Goal: Find contact information: Find contact information

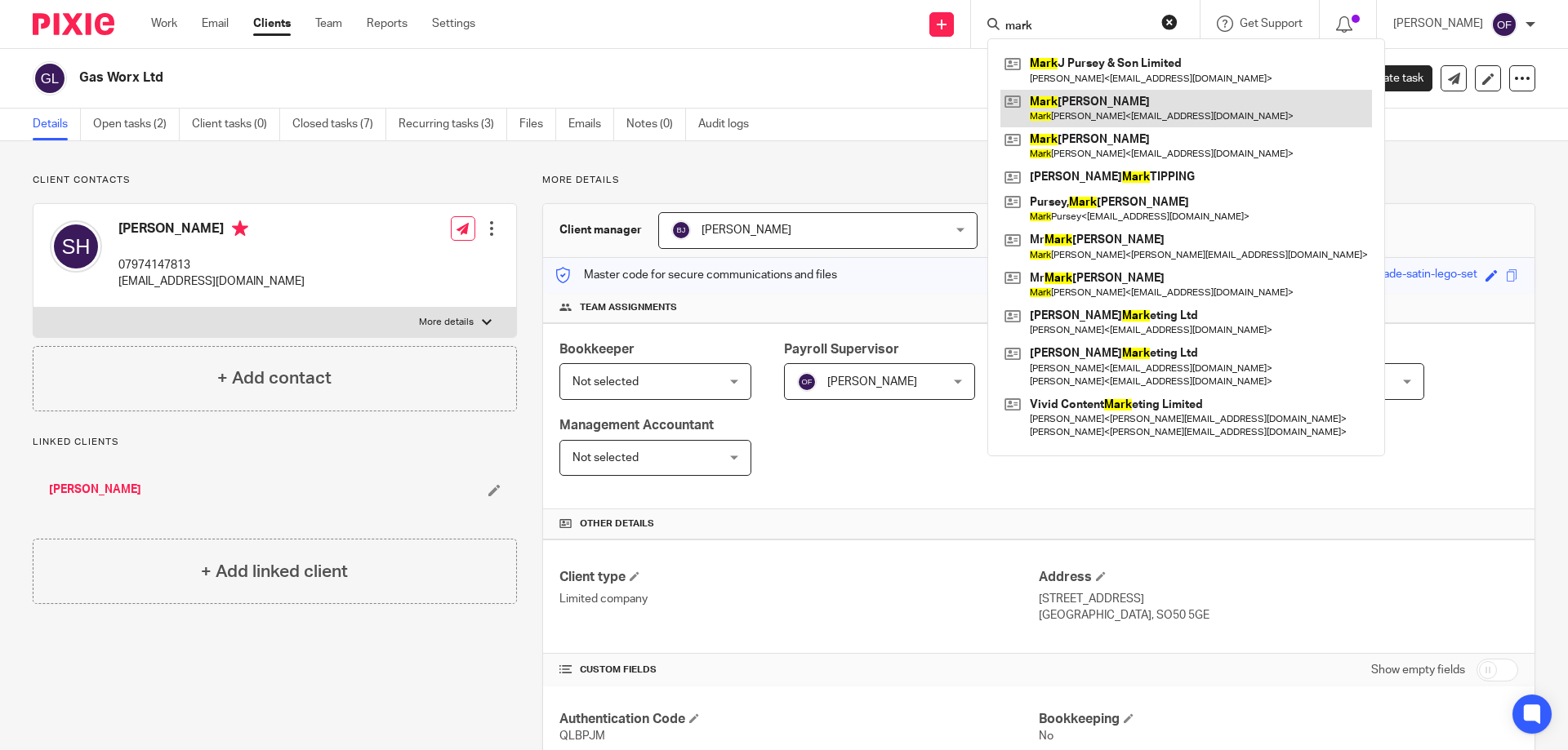
type input "mark"
click at [1106, 99] on link at bounding box center [1185, 109] width 371 height 38
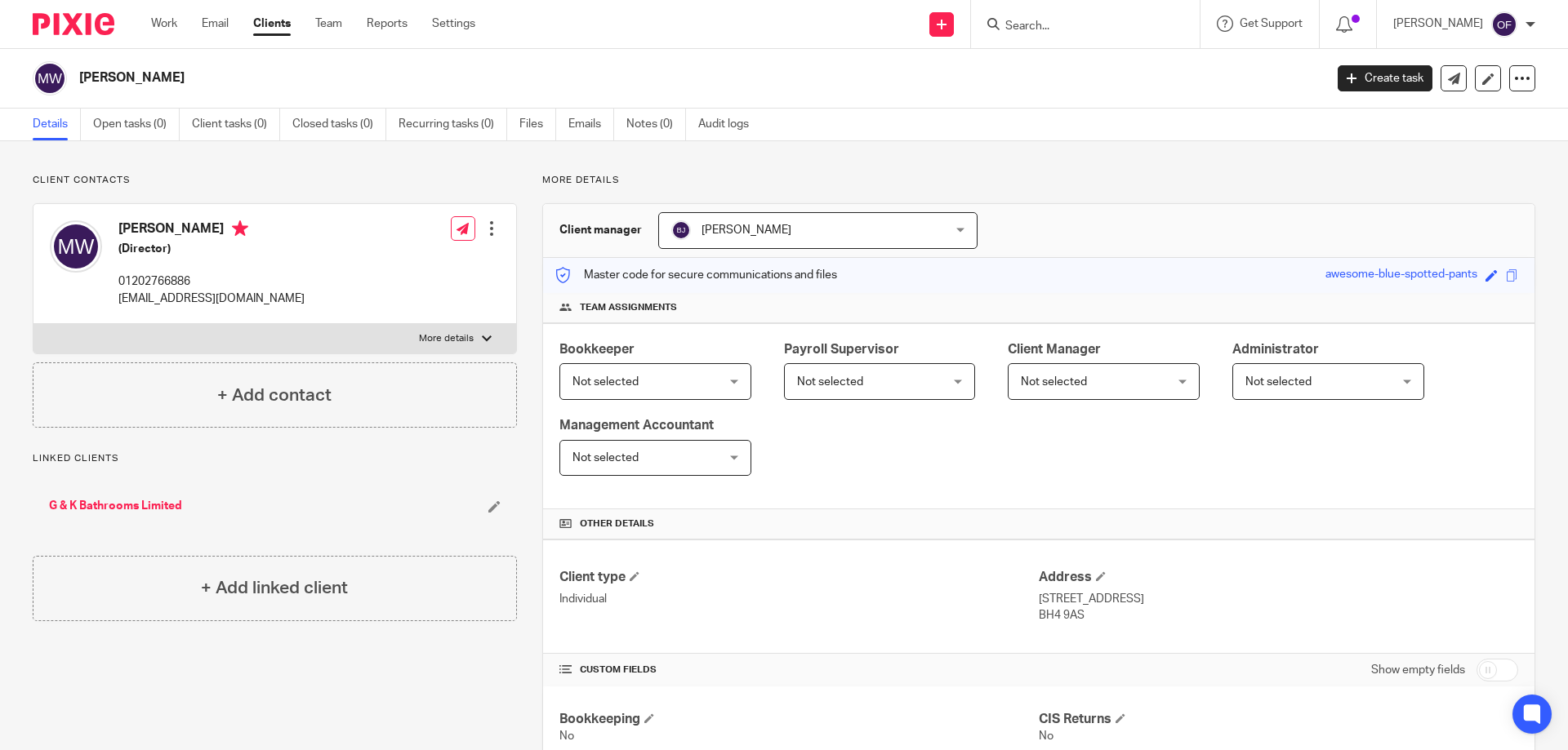
click at [1089, 22] on input "Search" at bounding box center [1077, 27] width 146 height 15
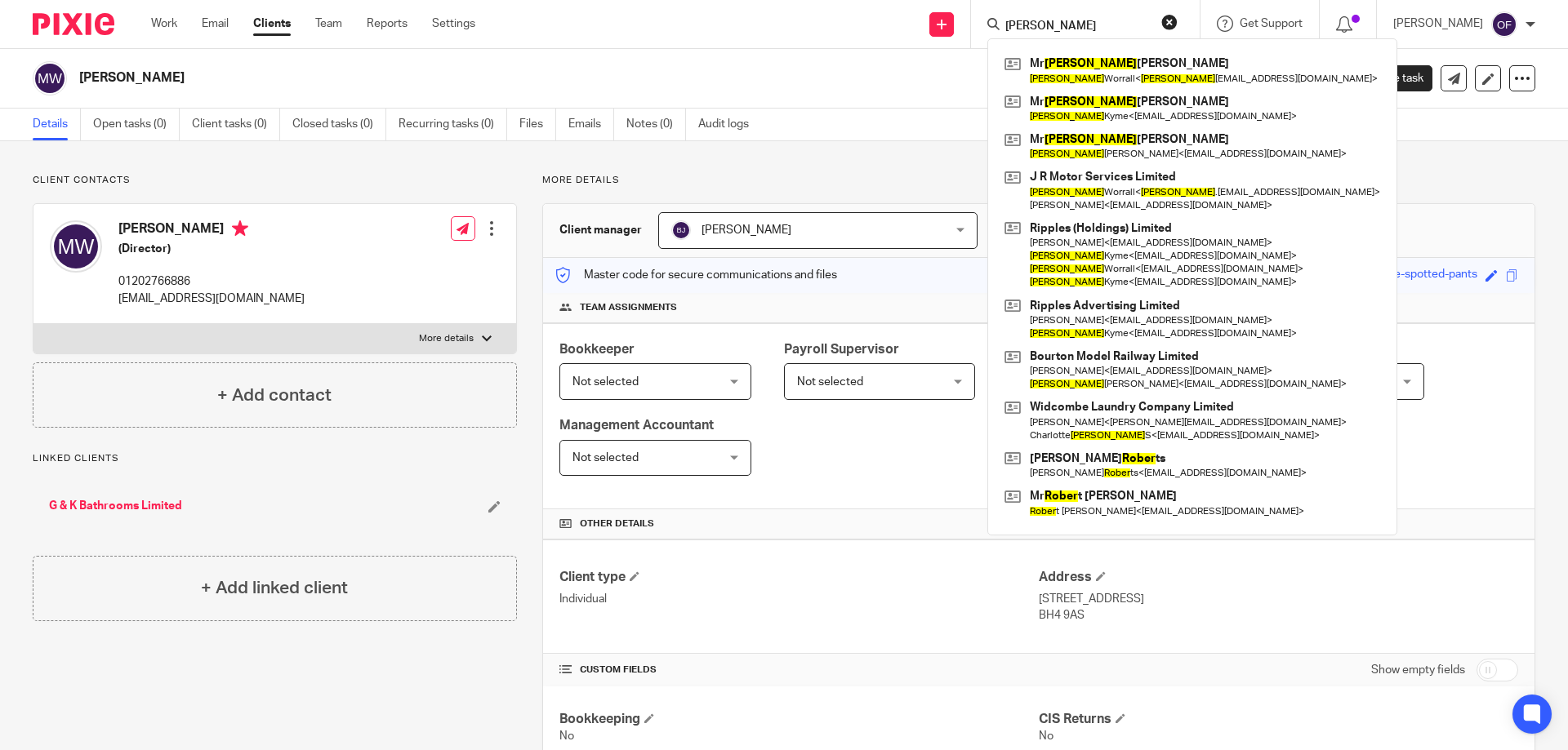
click at [1078, 25] on input "[PERSON_NAME]" at bounding box center [1077, 27] width 146 height 15
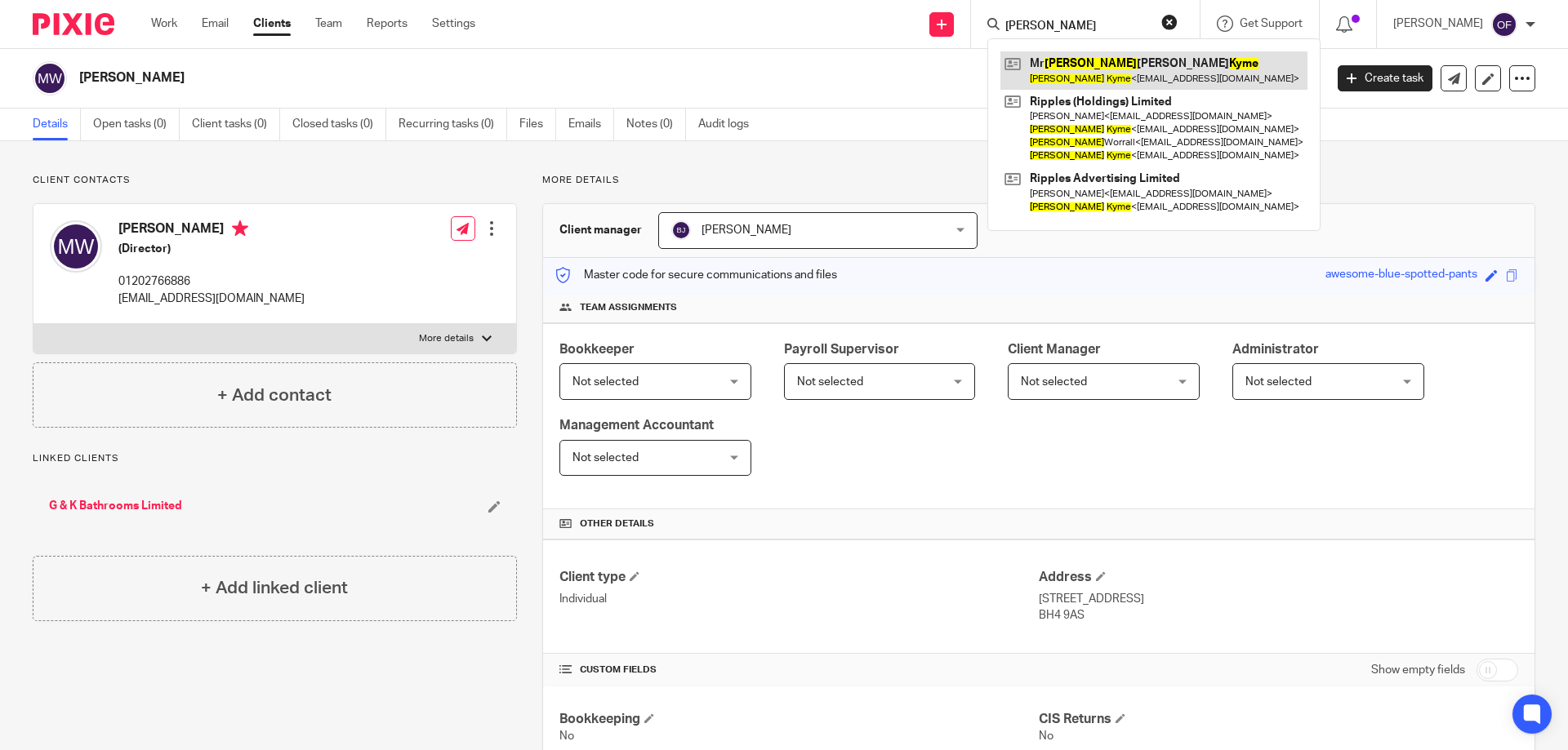
type input "[PERSON_NAME]"
click at [1071, 70] on link at bounding box center [1153, 70] width 307 height 38
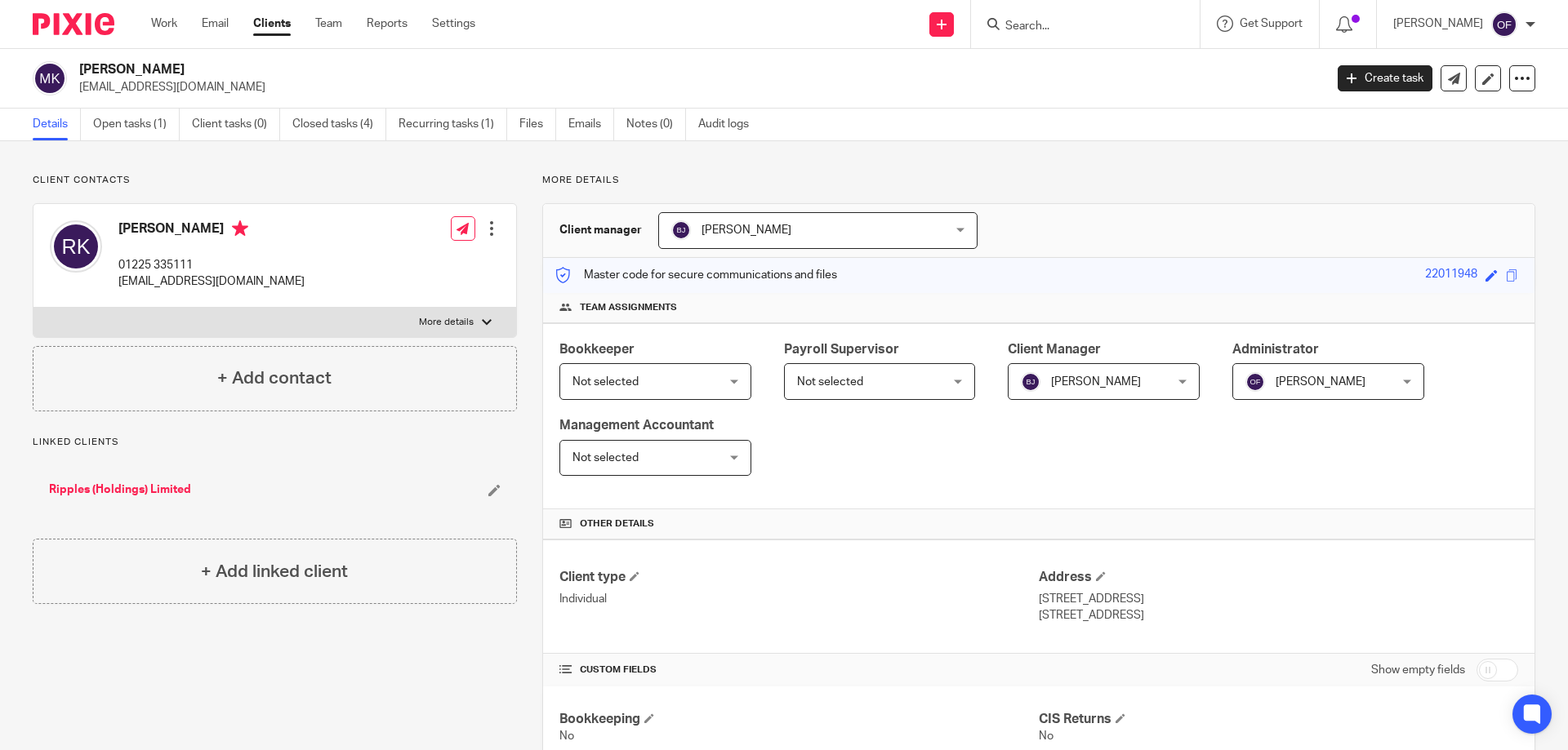
click at [1047, 18] on form at bounding box center [1091, 25] width 174 height 21
click at [1073, 15] on form at bounding box center [1091, 25] width 174 height 21
click at [1077, 28] on input "Search" at bounding box center [1077, 27] width 146 height 15
type input "bli"
click at [1051, 77] on link at bounding box center [1138, 70] width 276 height 38
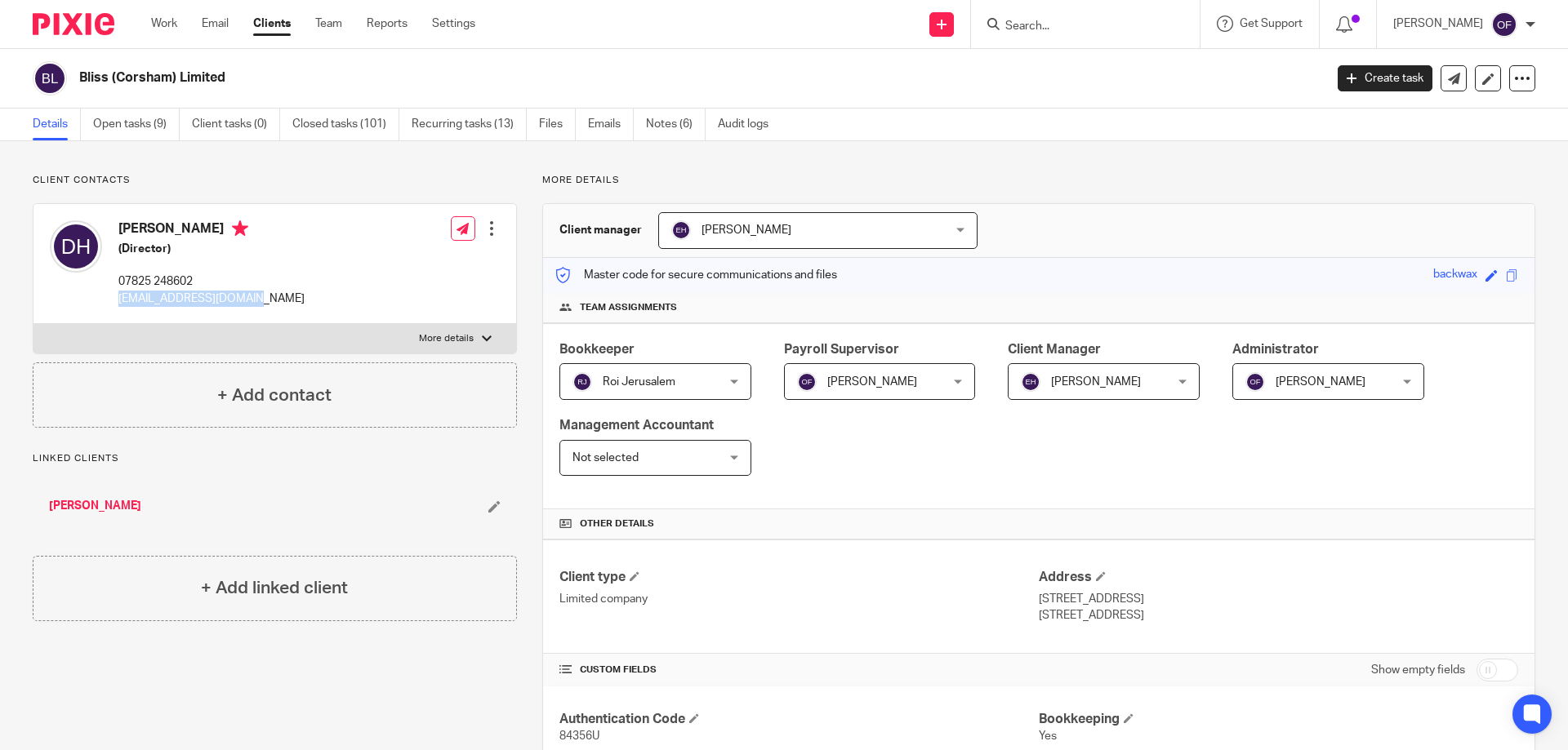
drag, startPoint x: 117, startPoint y: 302, endPoint x: 267, endPoint y: 299, distance: 150.0
click at [269, 299] on div "Deborah Howell (Director) 07825 248602 debbieam76@hotmail.com Edit contact Crea…" at bounding box center [274, 264] width 483 height 120
copy p "debbieam76@hotmail.com"
click at [1090, 30] on input "Search" at bounding box center [1077, 27] width 146 height 15
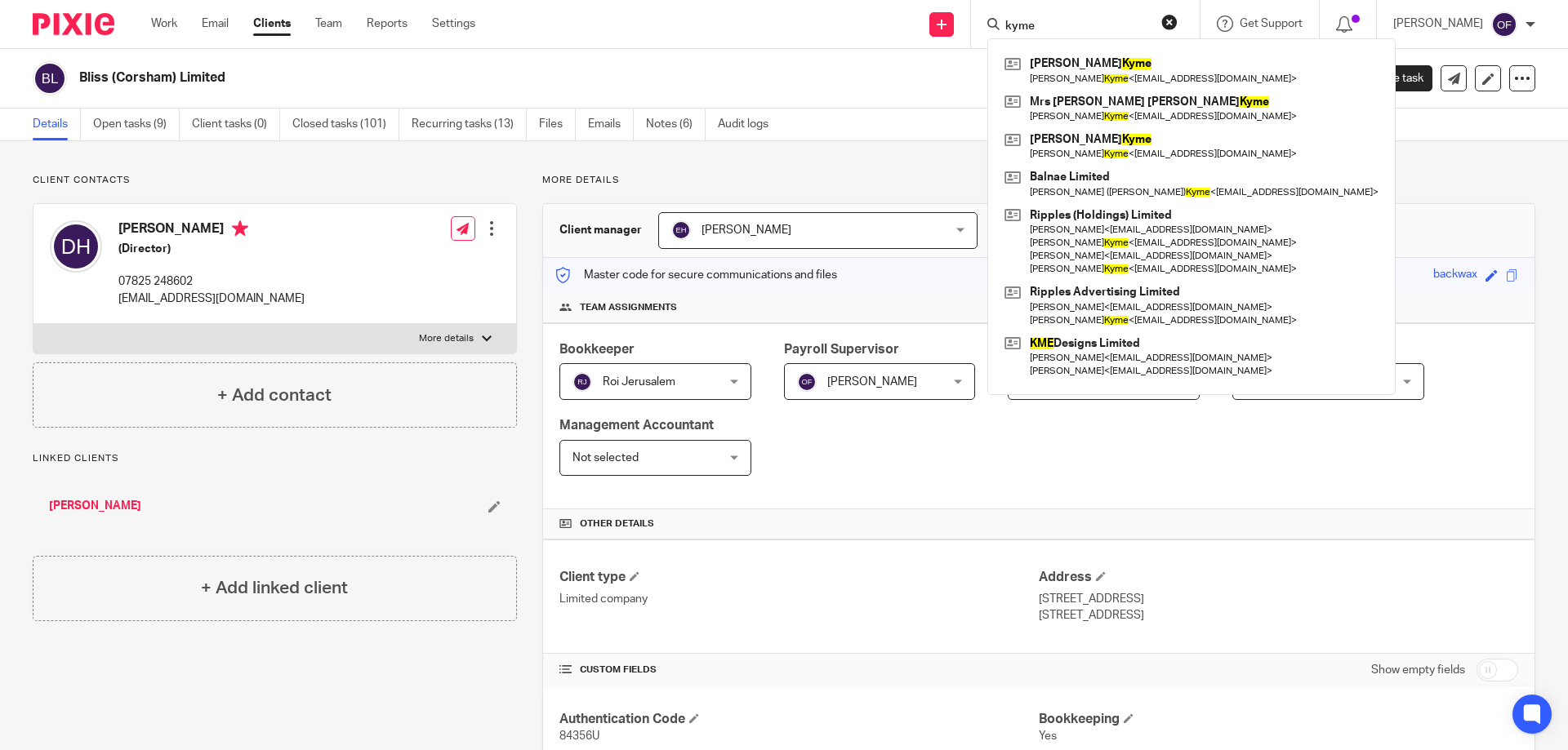
type input "kyme"
click button "submit" at bounding box center [0, 0] width 0 height 0
click at [1161, 20] on button "reset" at bounding box center [1168, 22] width 16 height 16
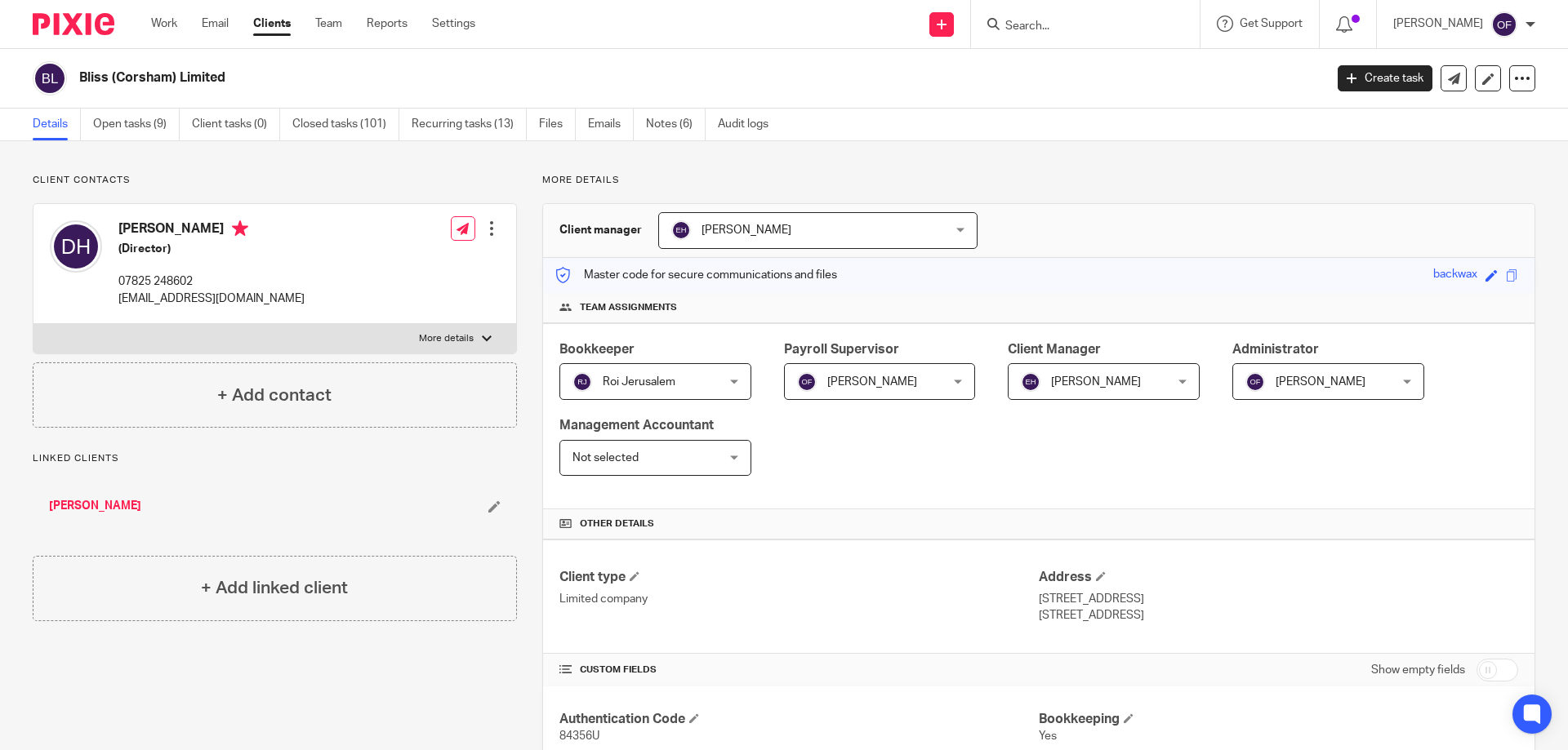
click at [1055, 18] on form at bounding box center [1091, 25] width 174 height 21
click at [1054, 20] on input "Search" at bounding box center [1077, 27] width 146 height 15
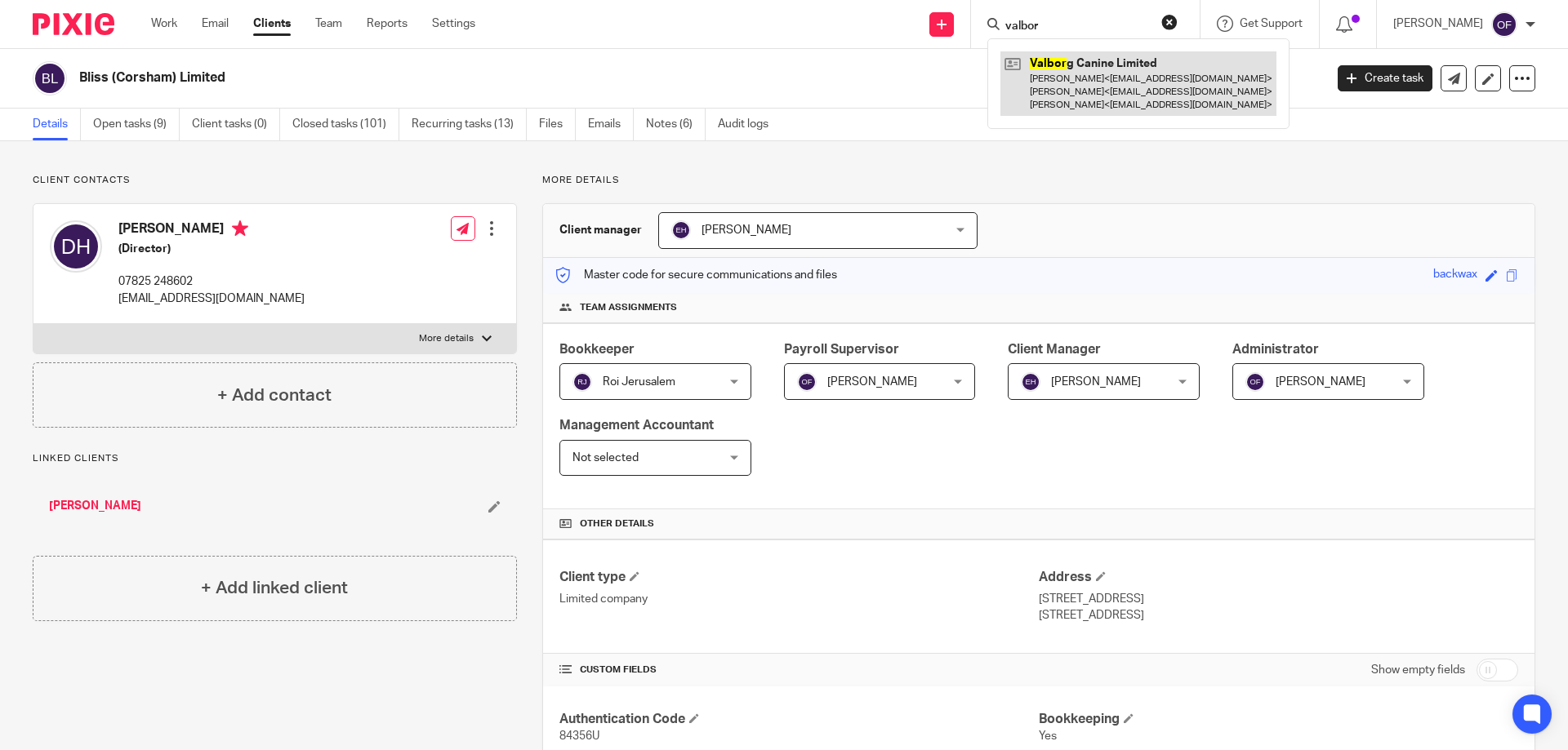
type input "valbor"
click at [1060, 85] on link at bounding box center [1138, 83] width 276 height 64
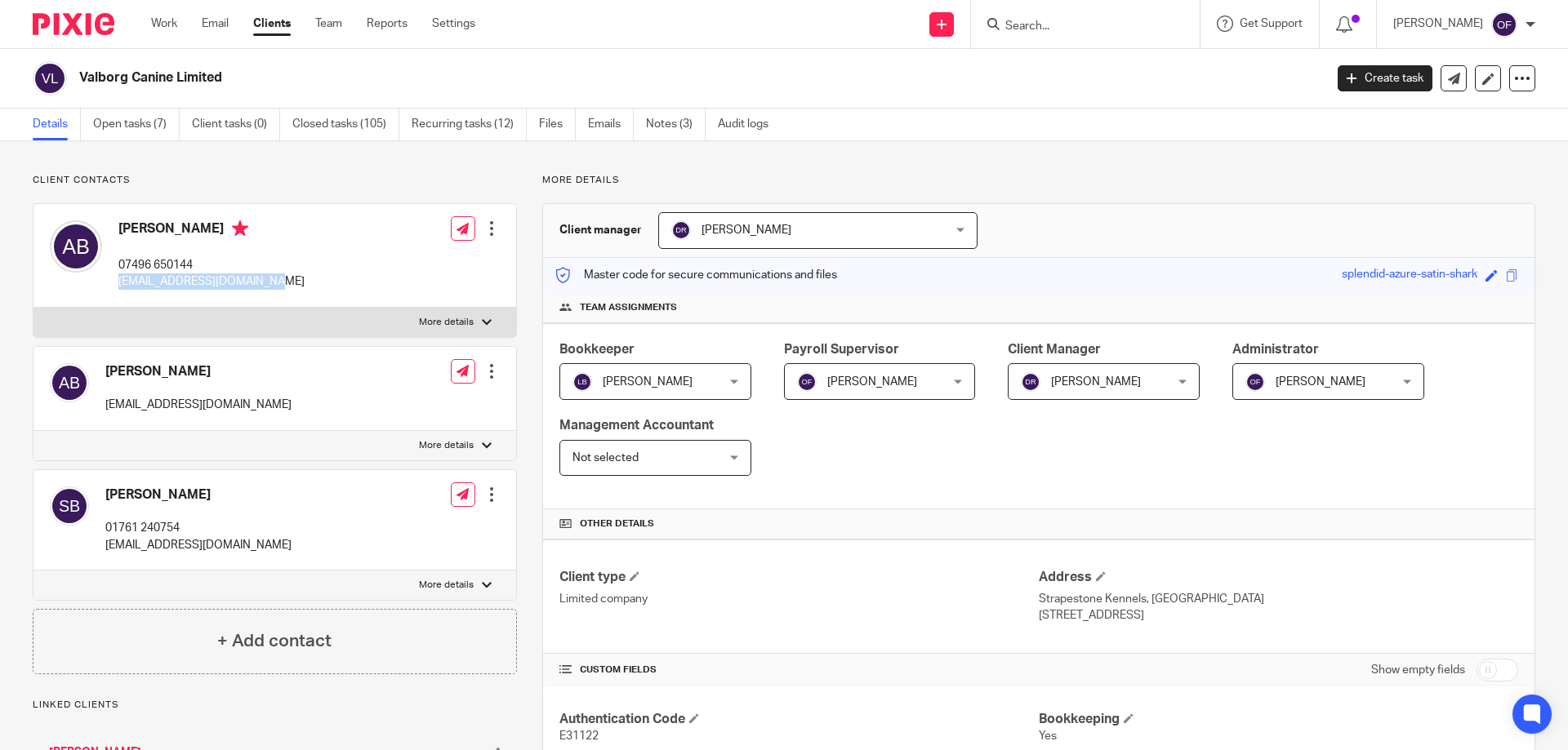
drag, startPoint x: 117, startPoint y: 281, endPoint x: 273, endPoint y: 274, distance: 156.2
click at [273, 274] on div "[PERSON_NAME] 07496 650144 [EMAIL_ADDRESS][DOMAIN_NAME] Edit contact Create cli…" at bounding box center [274, 256] width 483 height 104
copy p "[EMAIL_ADDRESS][DOMAIN_NAME]"
